Goal: Information Seeking & Learning: Find specific fact

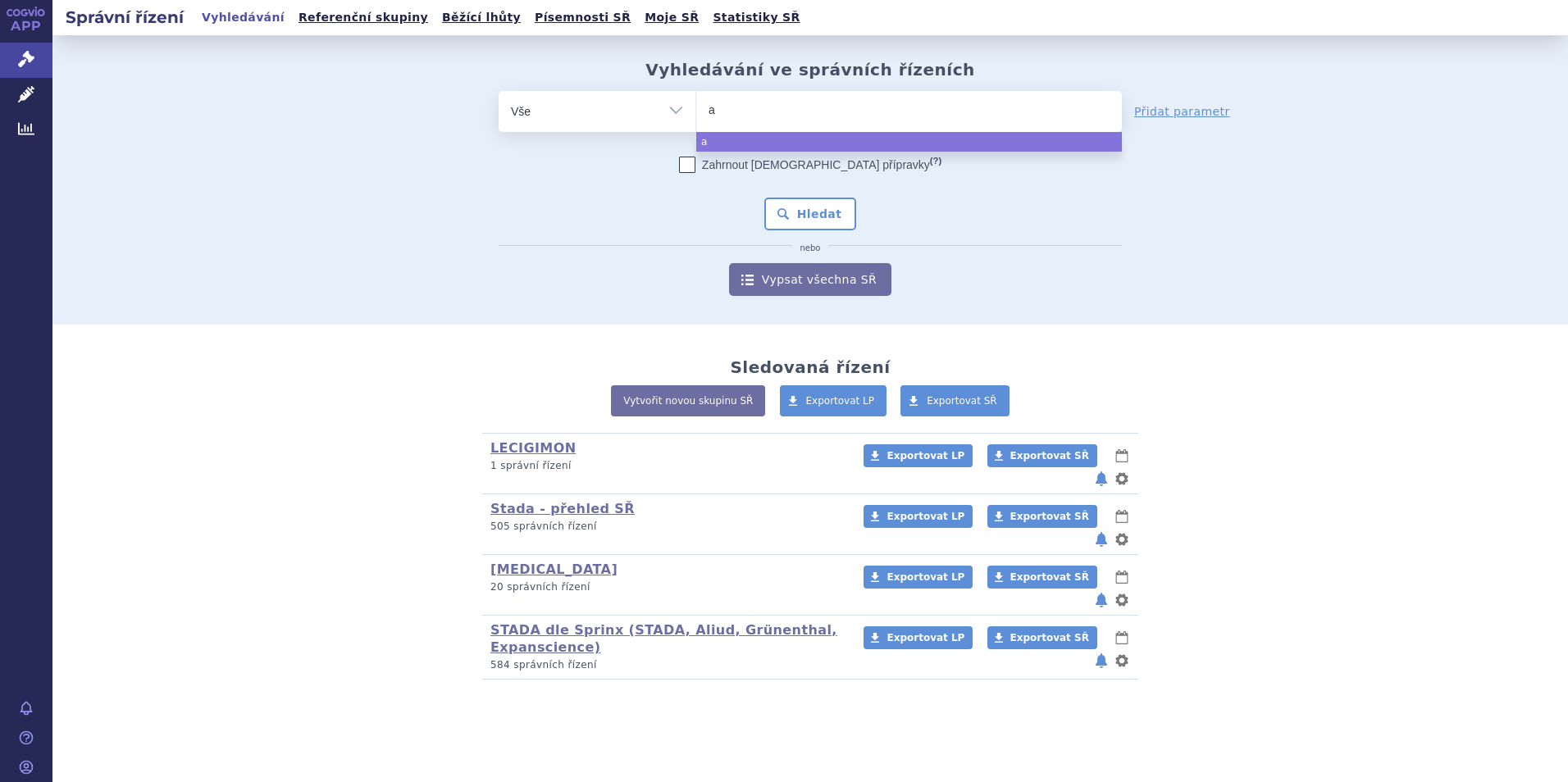
type input "ax"
type input "axal"
type input "axalt"
type input "axaltr"
type input "axaltra"
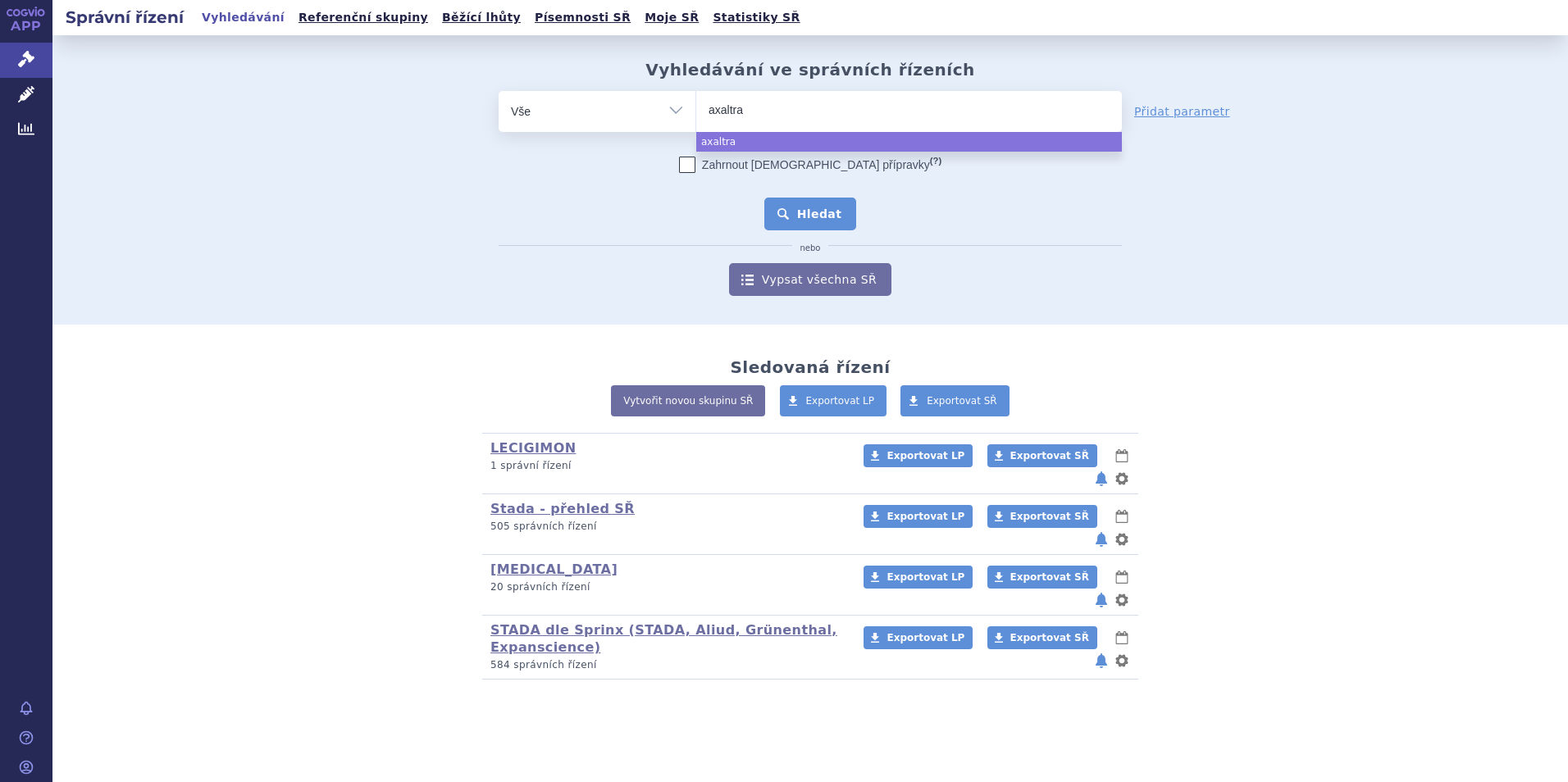
select select "axaltra"
click at [816, 222] on button "Hledat" at bounding box center [810, 214] width 93 height 32
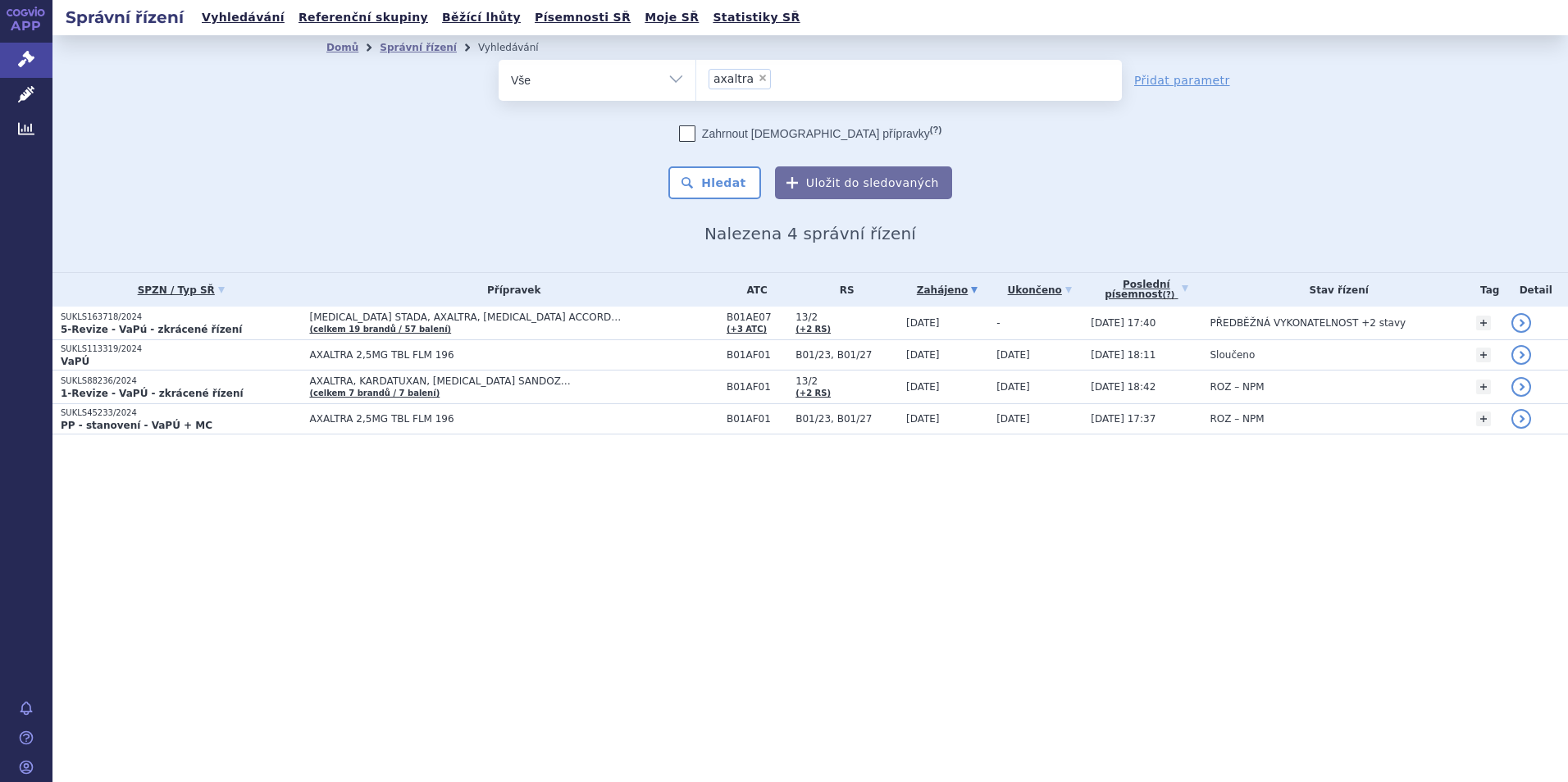
click at [758, 79] on span "×" at bounding box center [762, 77] width 10 height 10
click at [696, 79] on select "axaltra" at bounding box center [696, 80] width 1 height 41
select select
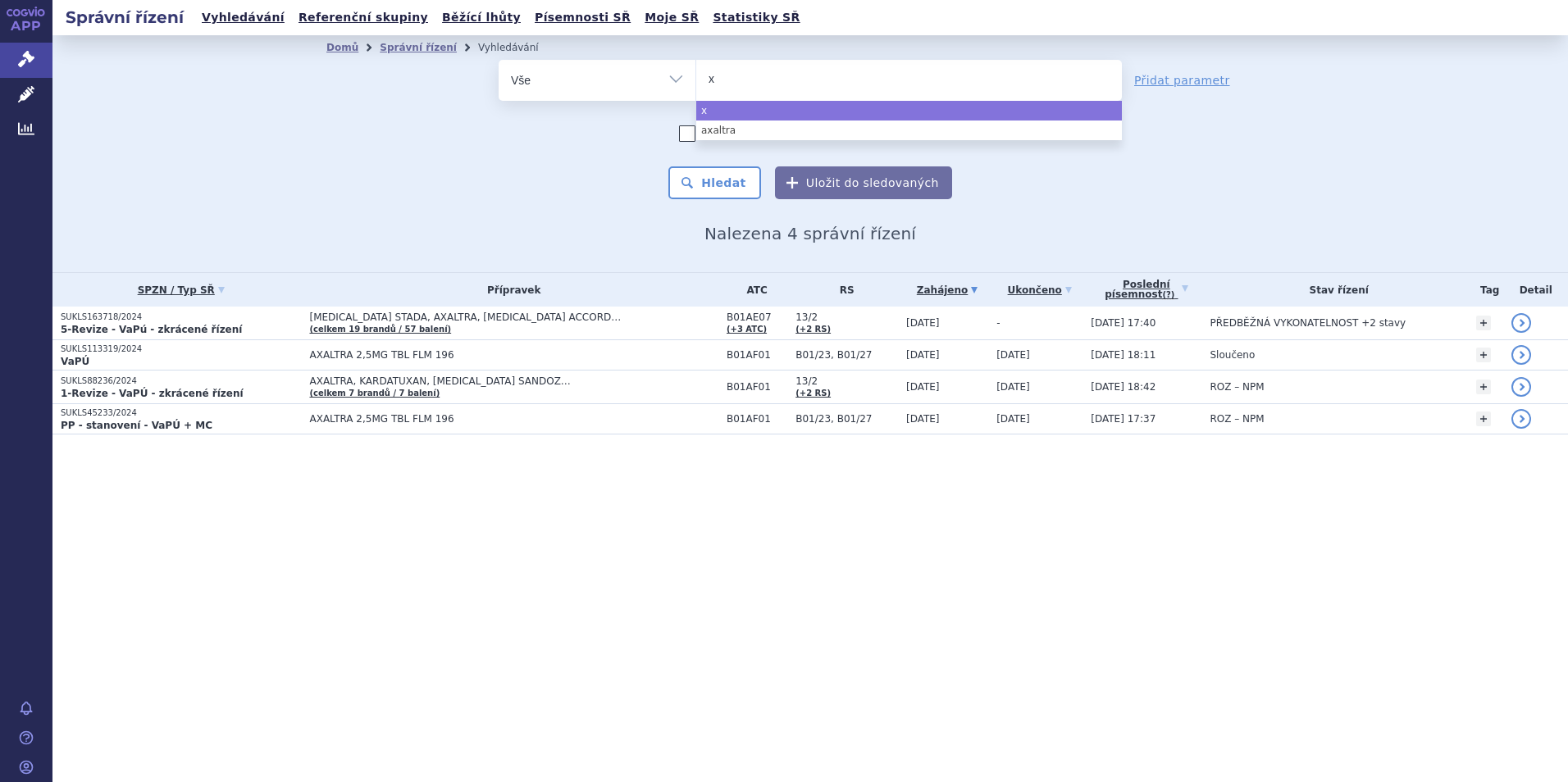
type input "xe"
type input "xer"
type input "xerdo"
type input "xerdox"
type input "xerdoxo"
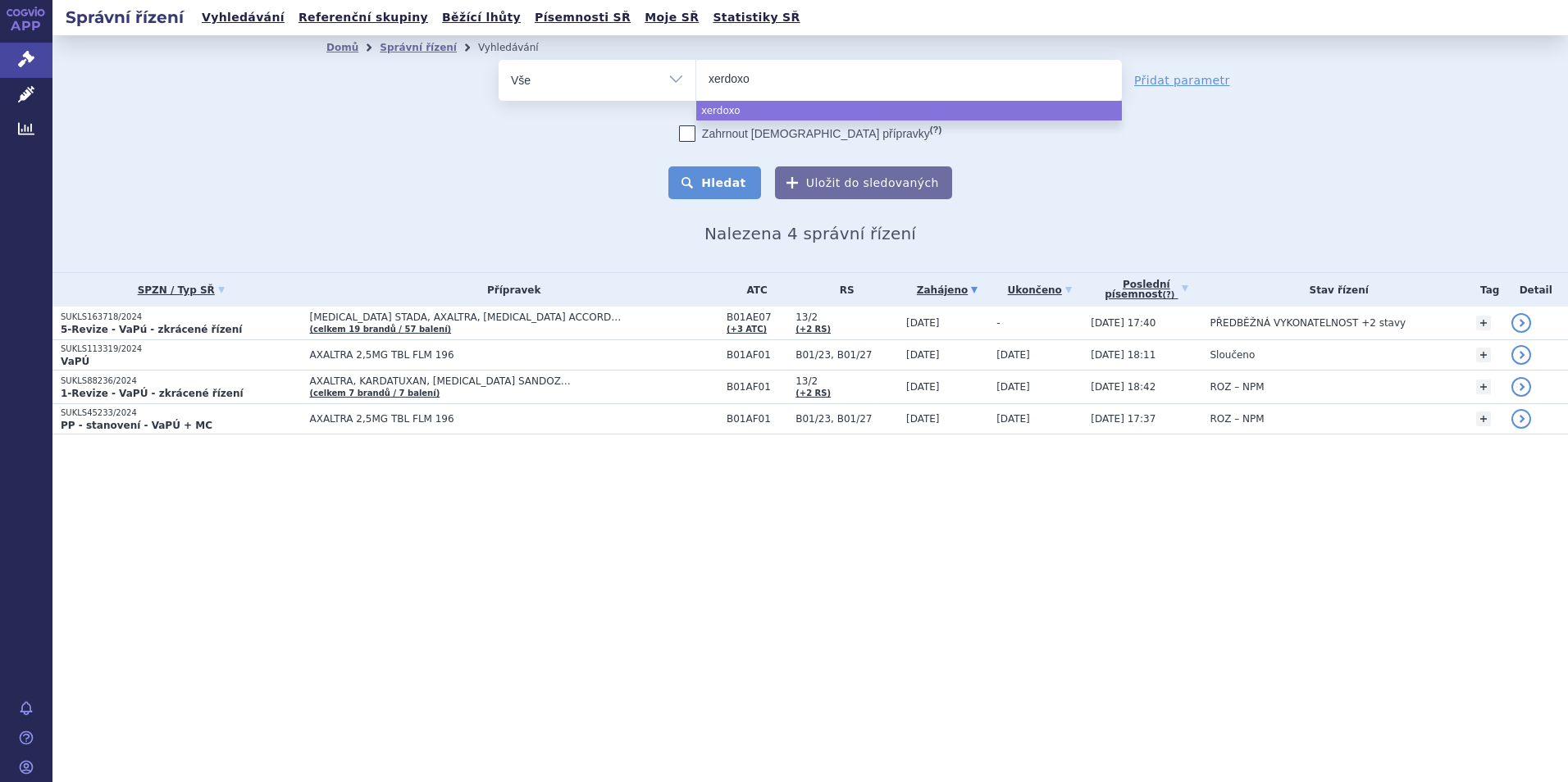
select select "xerdoxo"
click at [726, 175] on button "Hledat" at bounding box center [714, 182] width 93 height 32
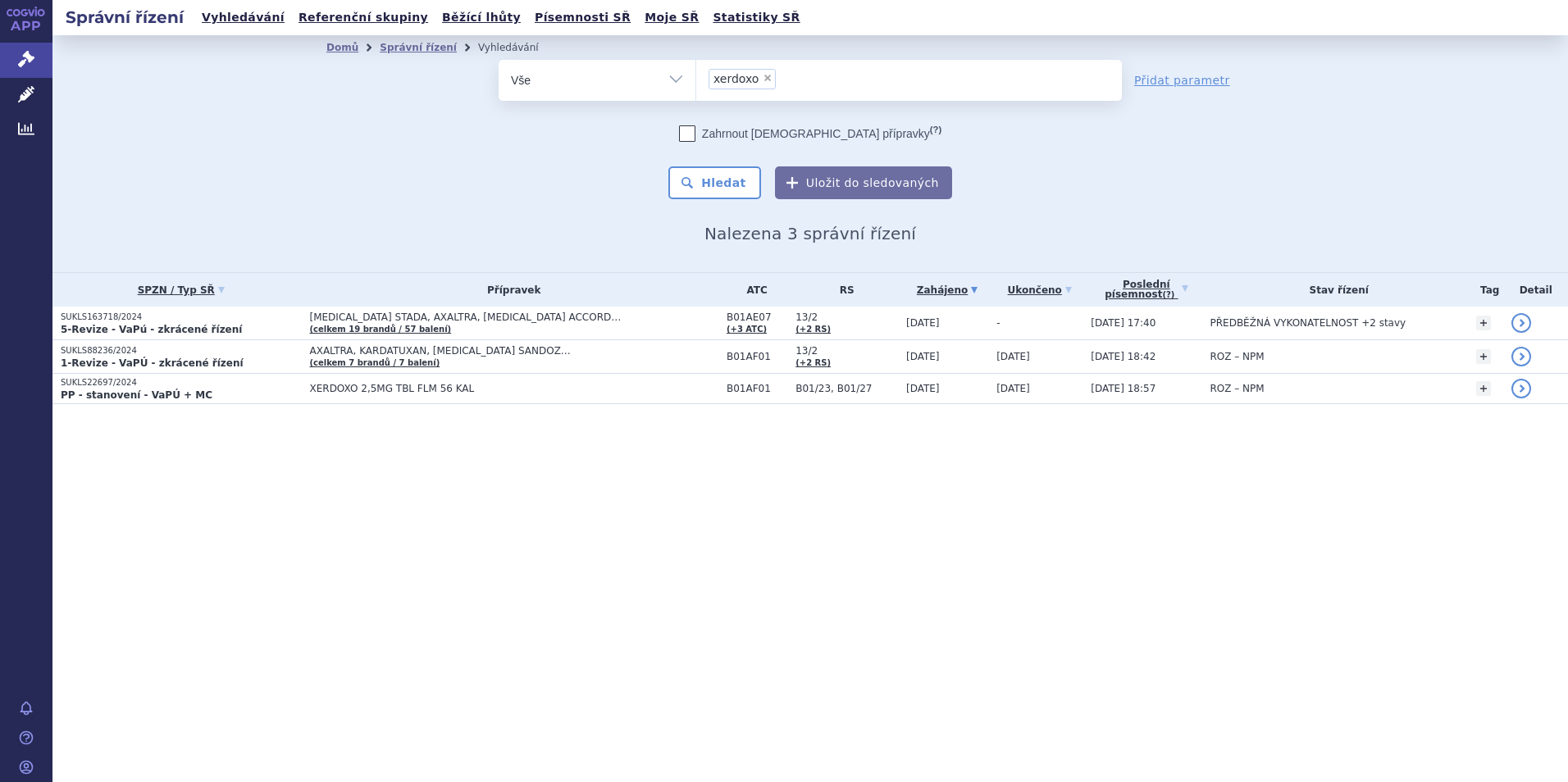
click at [762, 78] on span "×" at bounding box center [767, 77] width 10 height 10
click at [696, 78] on select "xerdoxo" at bounding box center [696, 80] width 1 height 41
select select
click at [754, 81] on ul at bounding box center [908, 77] width 425 height 34
click at [696, 81] on select "xerdoxo" at bounding box center [696, 80] width 1 height 41
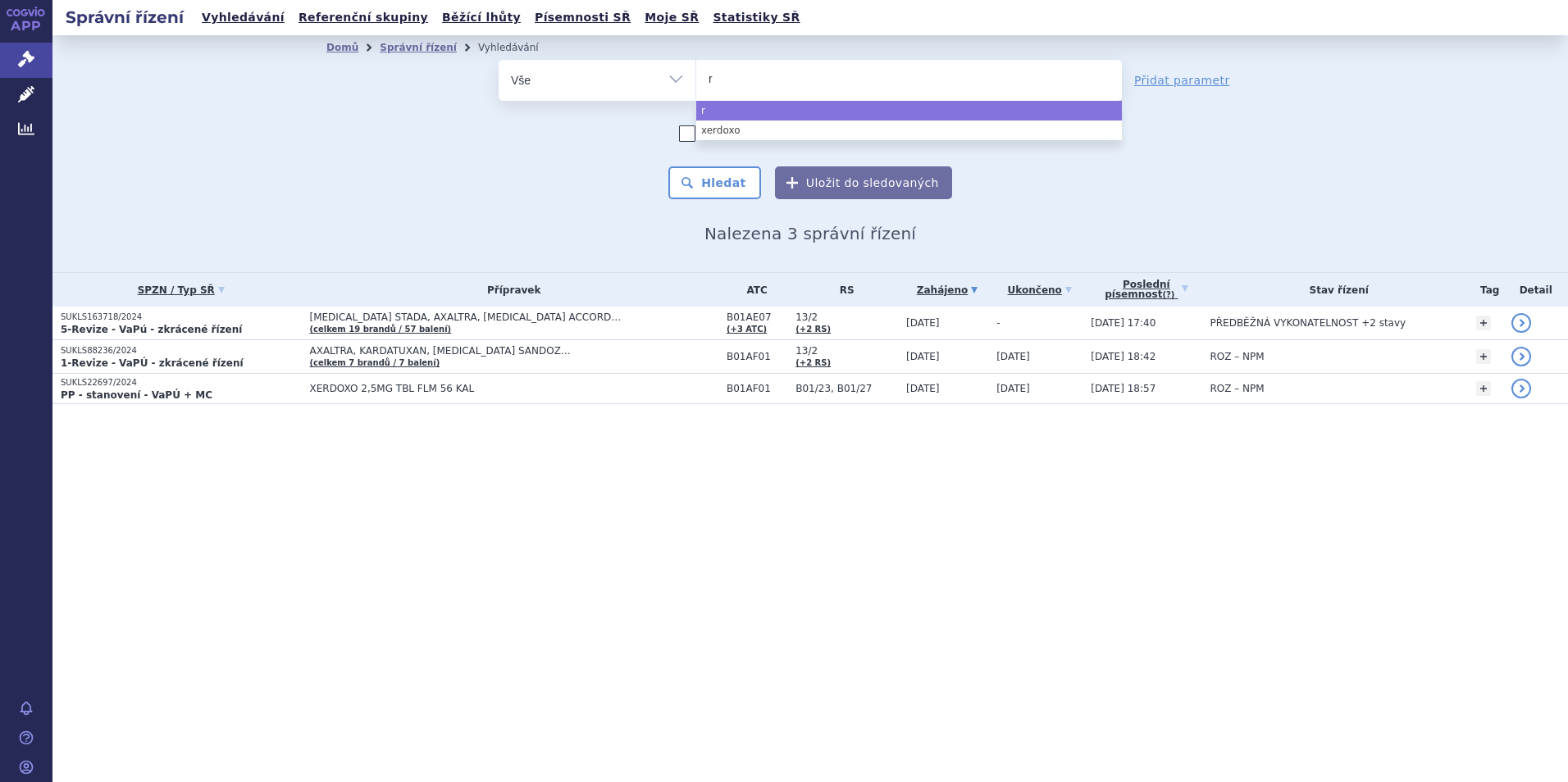
type input "ri"
type input "riva"
type input "rivaro"
type input "rivarox"
type input "rivaroxa"
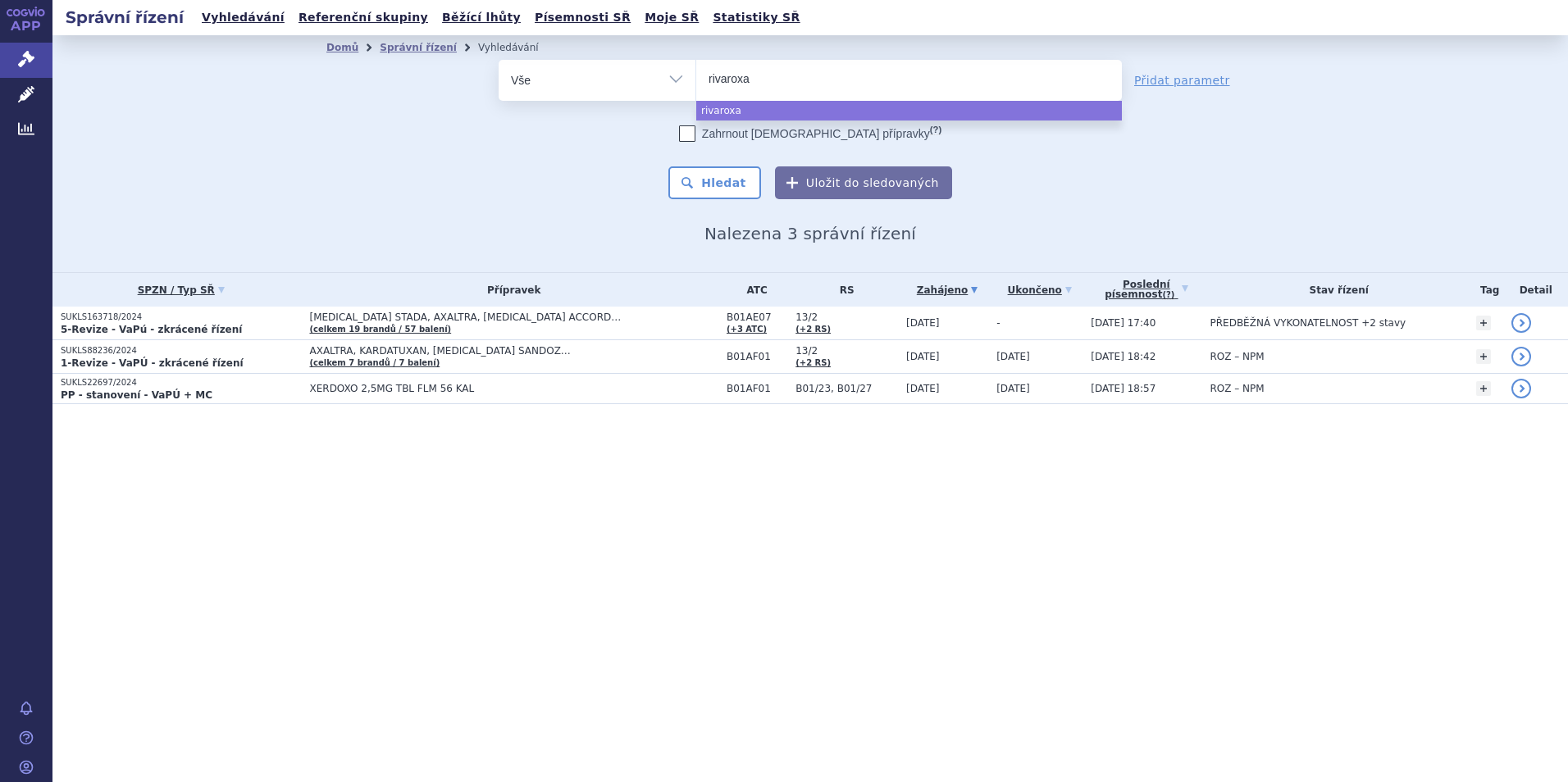
type input "rivaroxab"
type input "rivaroxaba"
type input "rivaroxaban"
type input "rivaroxaban s"
type input "rivaroxaban san"
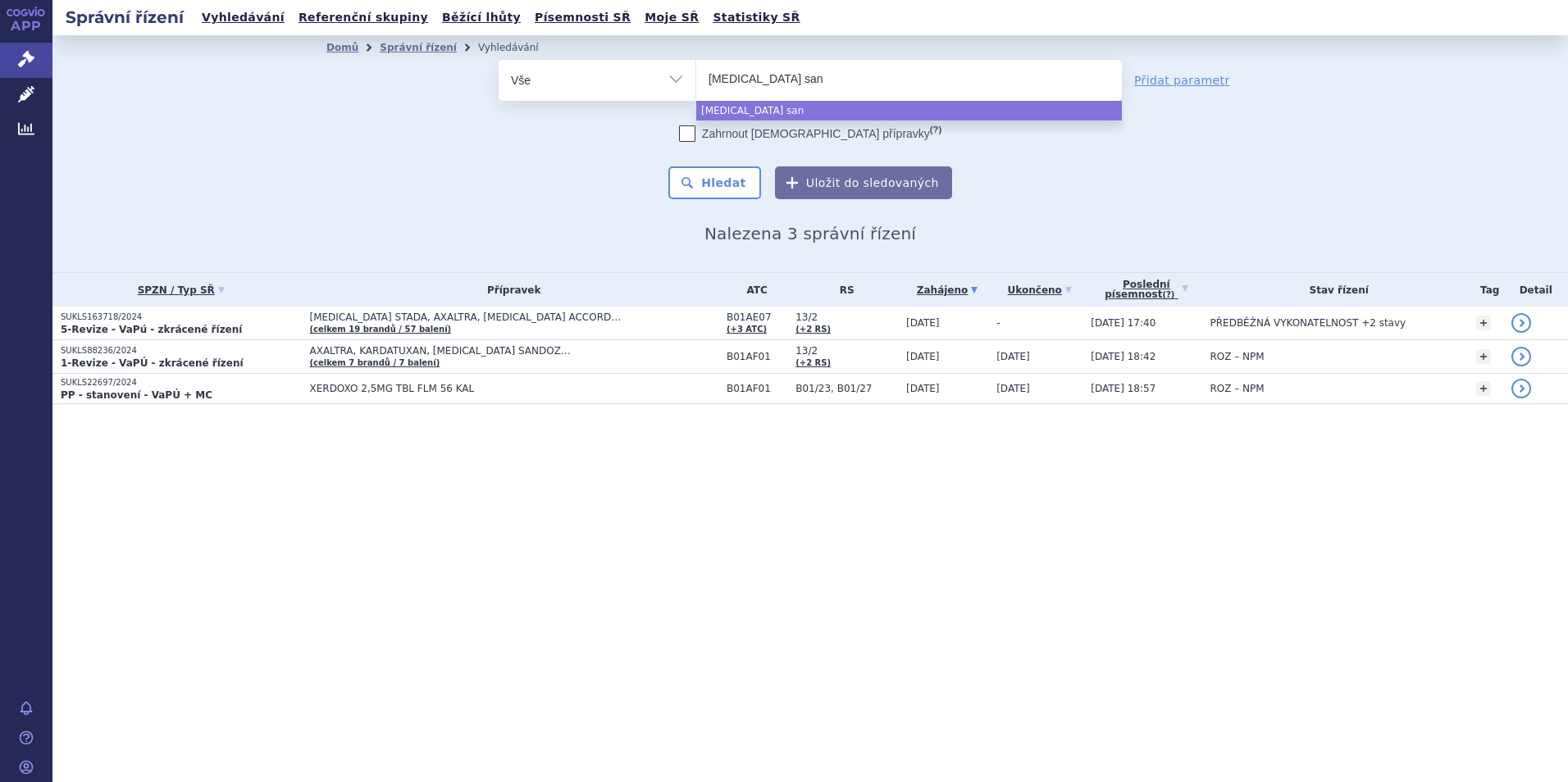
type input "rivaroxaban sand"
type input "rivaroxaban sandoz"
select select "rivaroxaban sandoz"
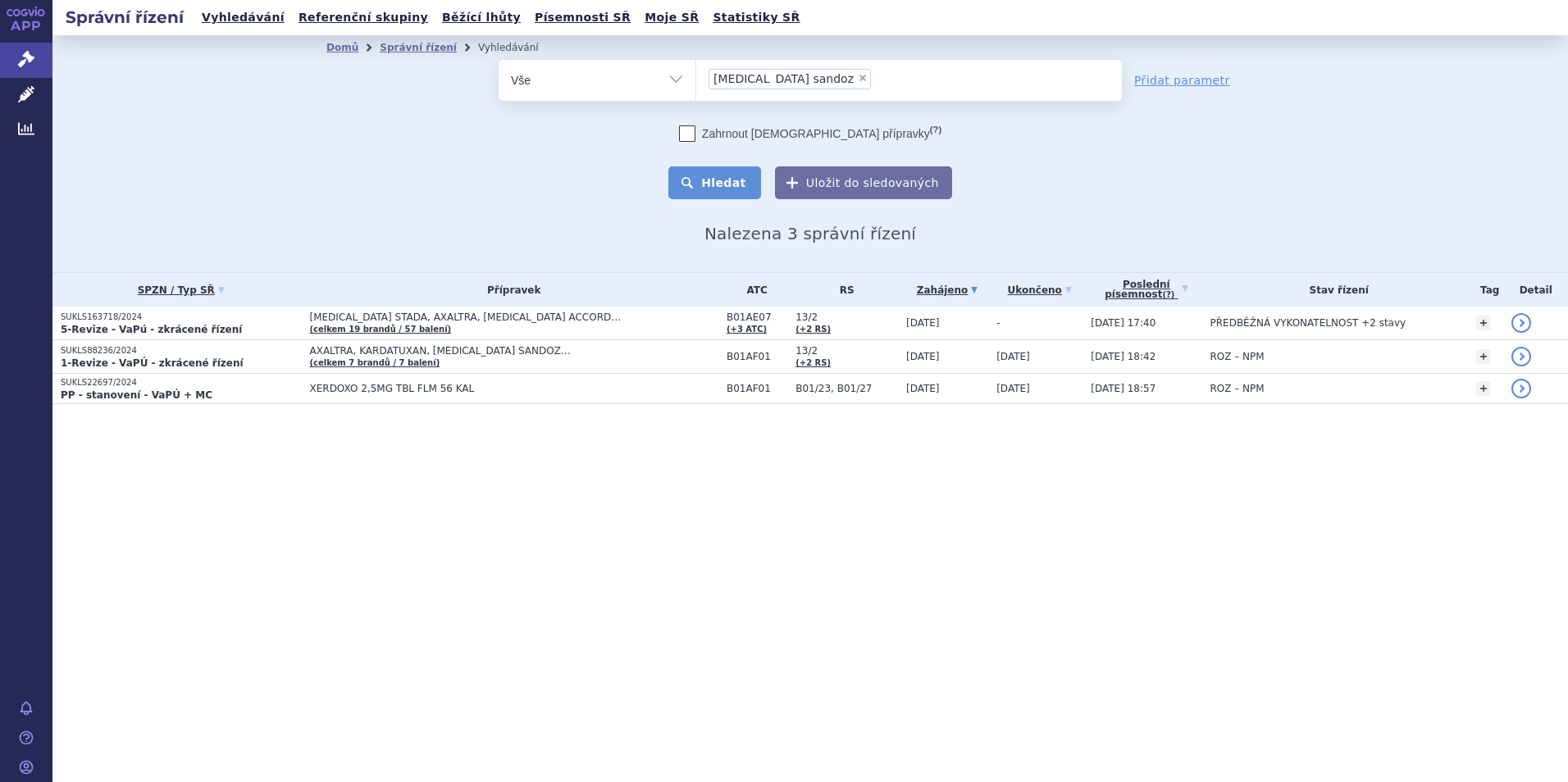
click at [735, 182] on button "Hledat" at bounding box center [714, 182] width 93 height 32
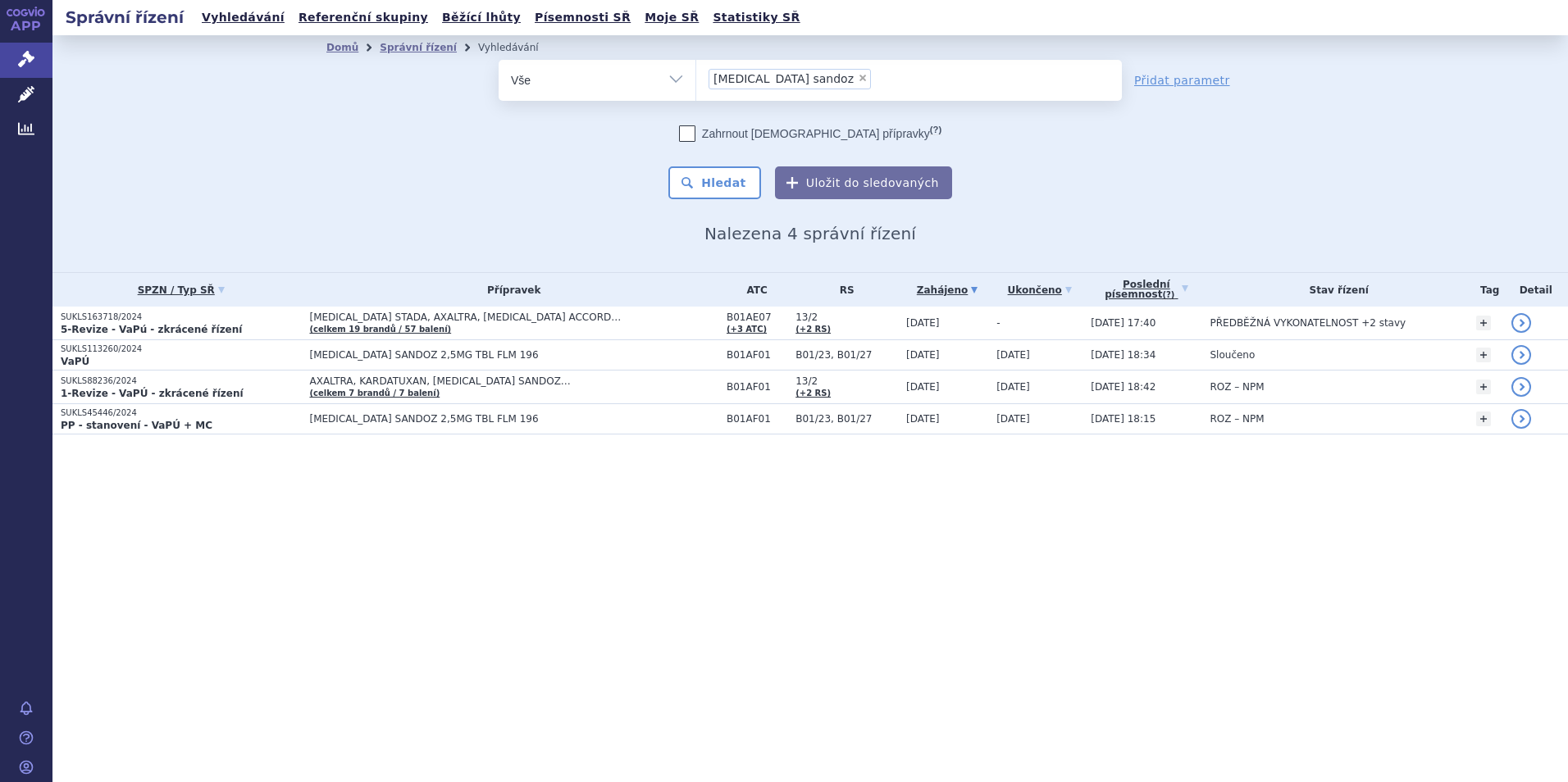
click at [744, 185] on button "Hledat" at bounding box center [714, 182] width 93 height 32
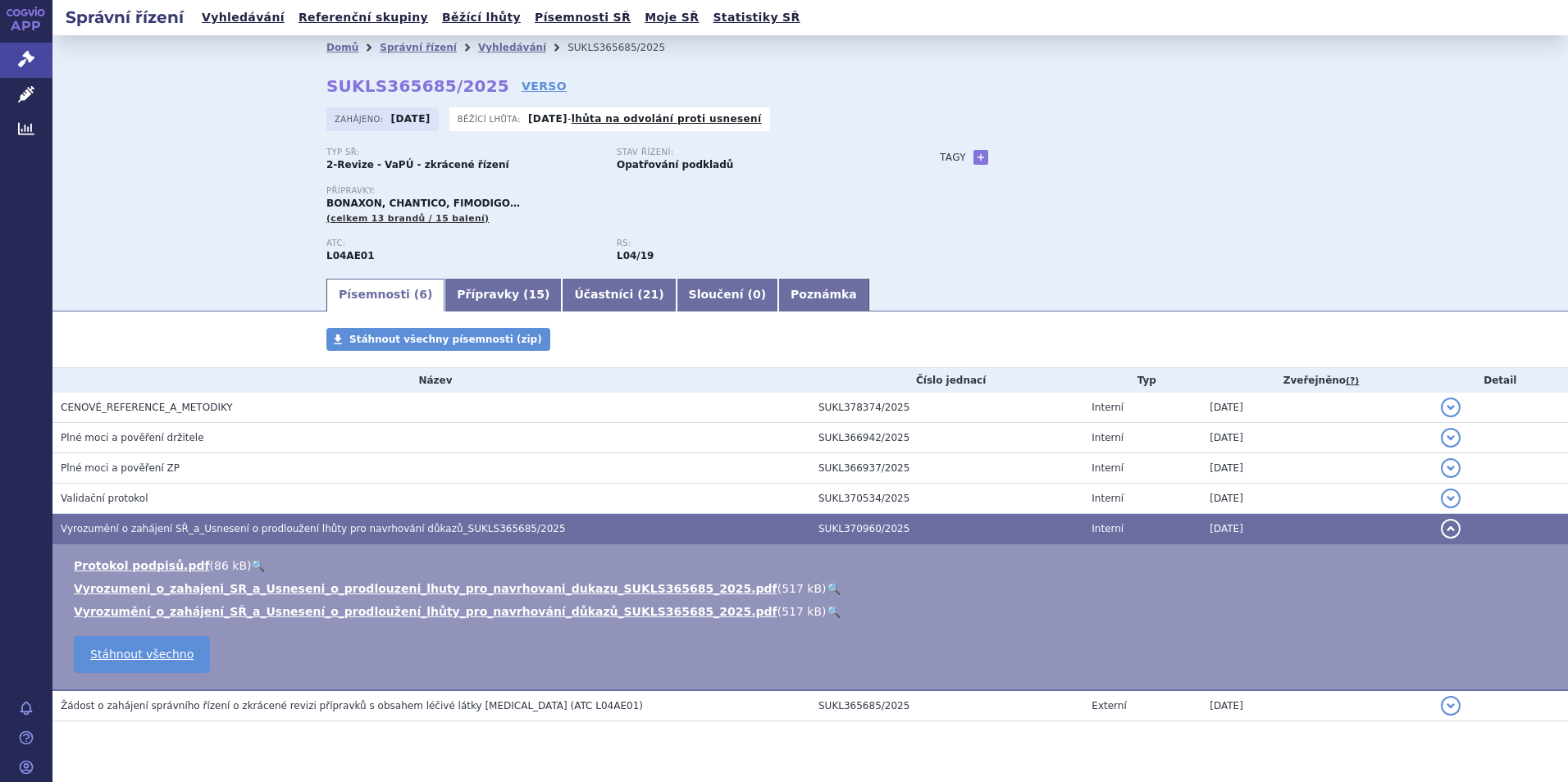
scroll to position [38, 0]
